Goal: Browse casually

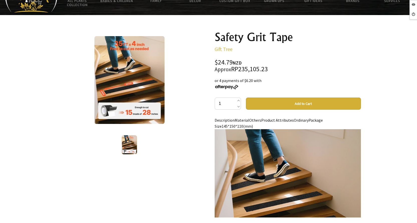
scroll to position [25, 0]
